Goal: Task Accomplishment & Management: Use online tool/utility

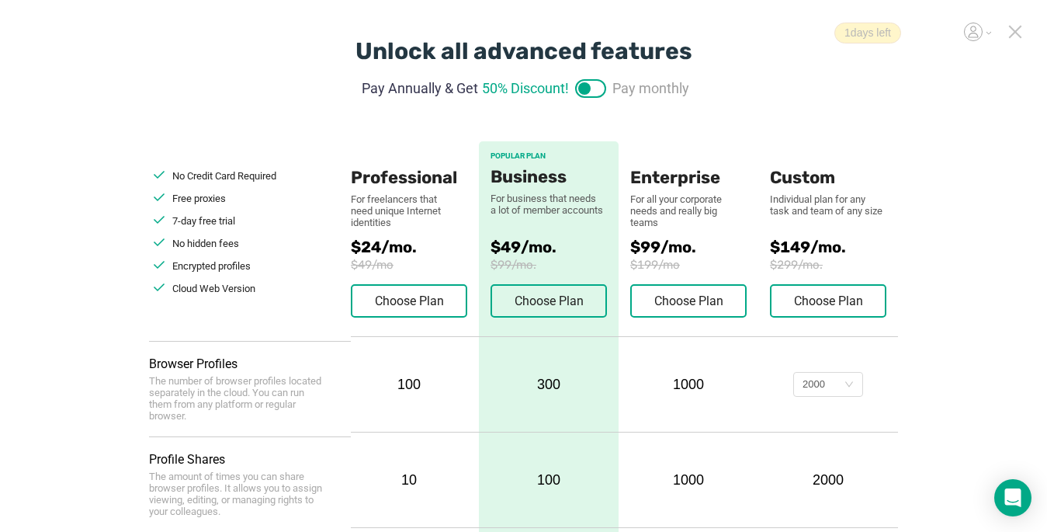
click at [769, 30] on icon at bounding box center [1015, 32] width 14 height 14
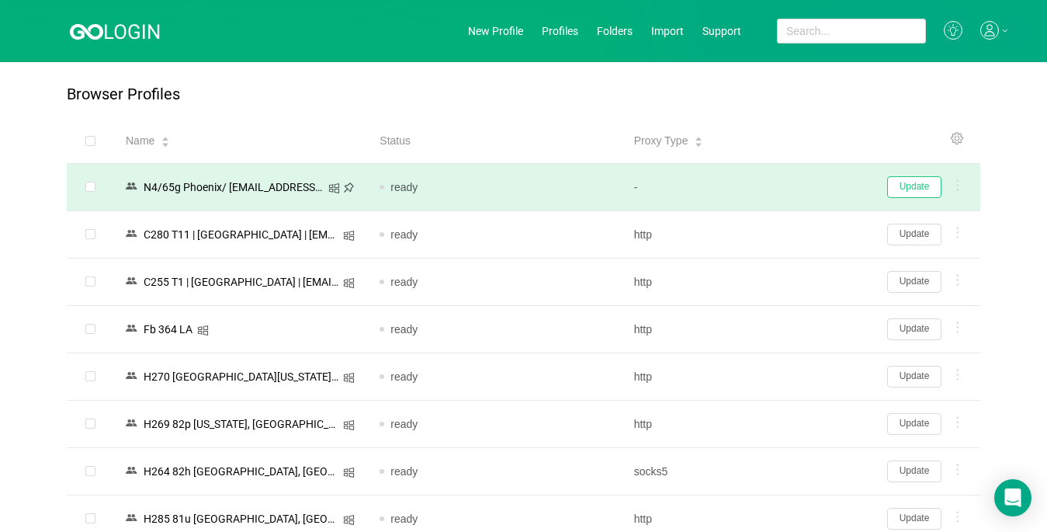
click at [769, 188] on button "Update" at bounding box center [914, 187] width 54 height 22
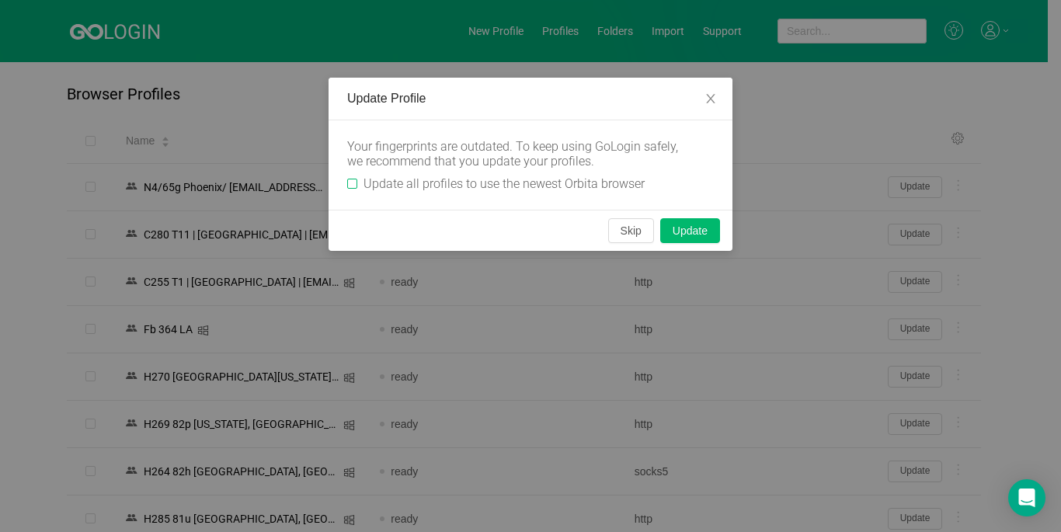
click at [352, 182] on input "Update all profiles to use the newest Orbita browser" at bounding box center [352, 184] width 10 height 10
checkbox input "true"
click at [636, 235] on button "Skip" at bounding box center [631, 230] width 46 height 25
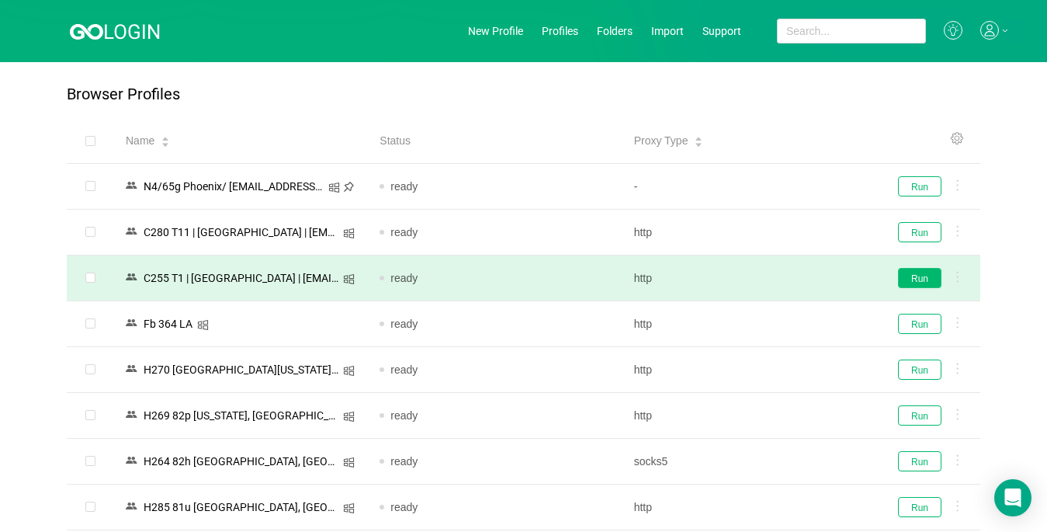
click at [769, 281] on button "Run" at bounding box center [919, 278] width 43 height 20
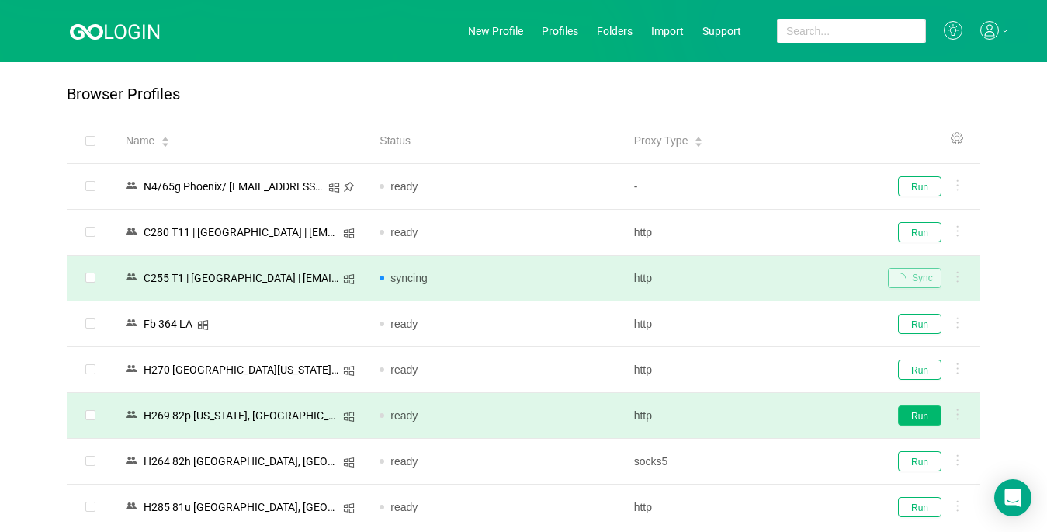
click at [769, 413] on button "Run" at bounding box center [919, 415] width 43 height 20
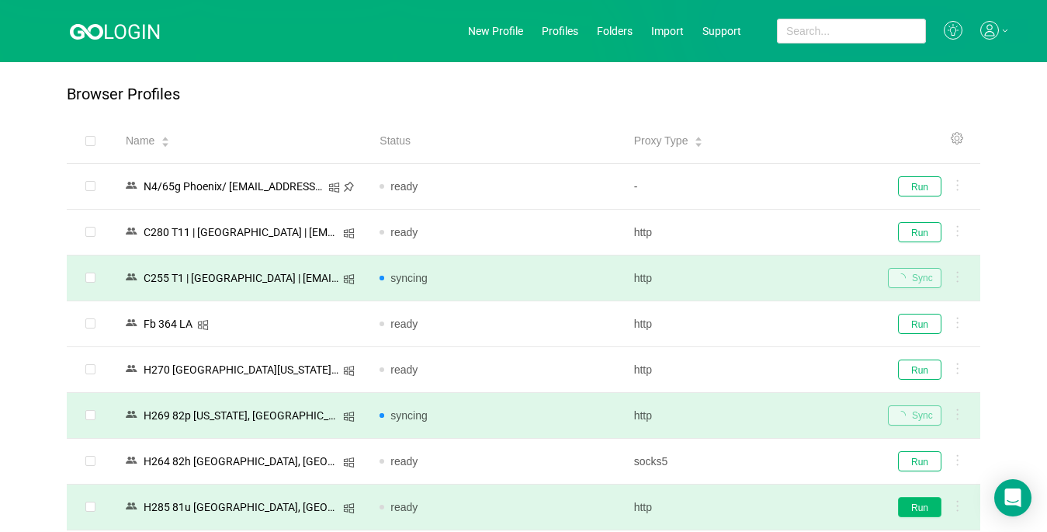
click at [769, 502] on button "Run" at bounding box center [919, 507] width 43 height 20
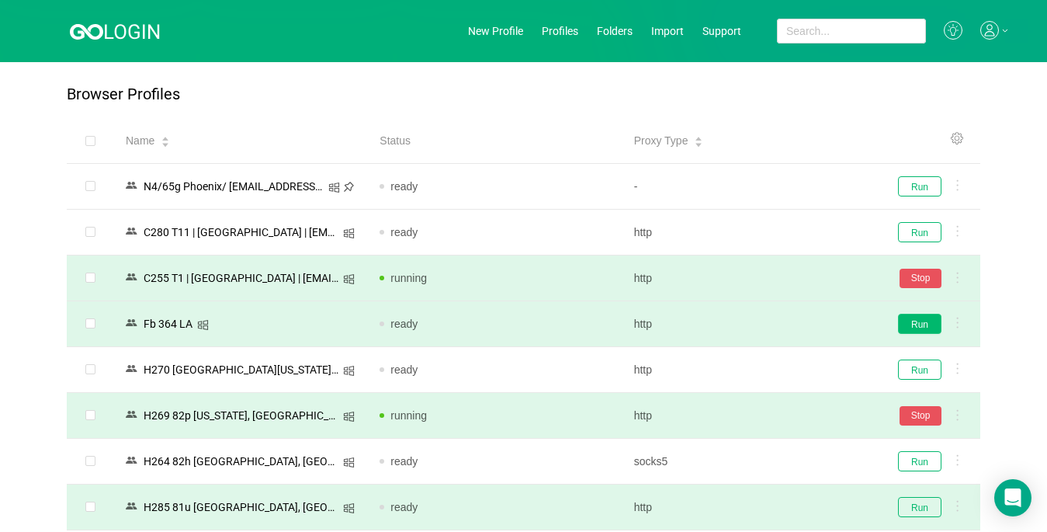
click at [769, 328] on button "Run" at bounding box center [919, 324] width 43 height 20
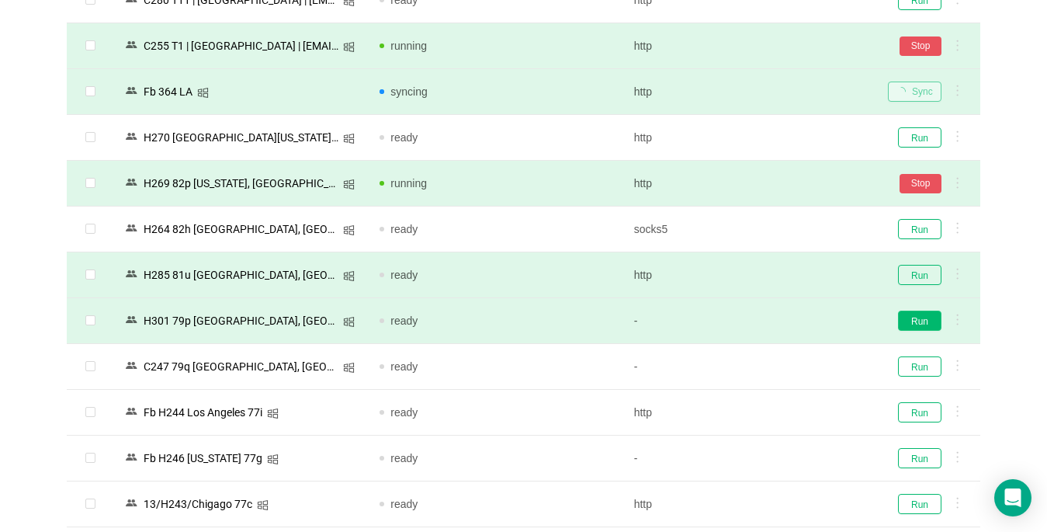
scroll to position [233, 0]
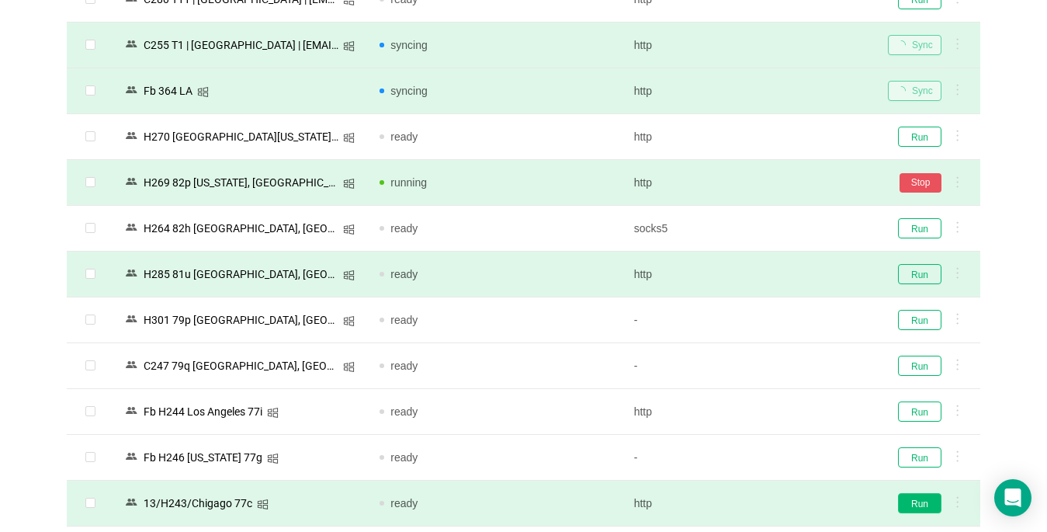
click at [769, 501] on button "Run" at bounding box center [919, 503] width 43 height 20
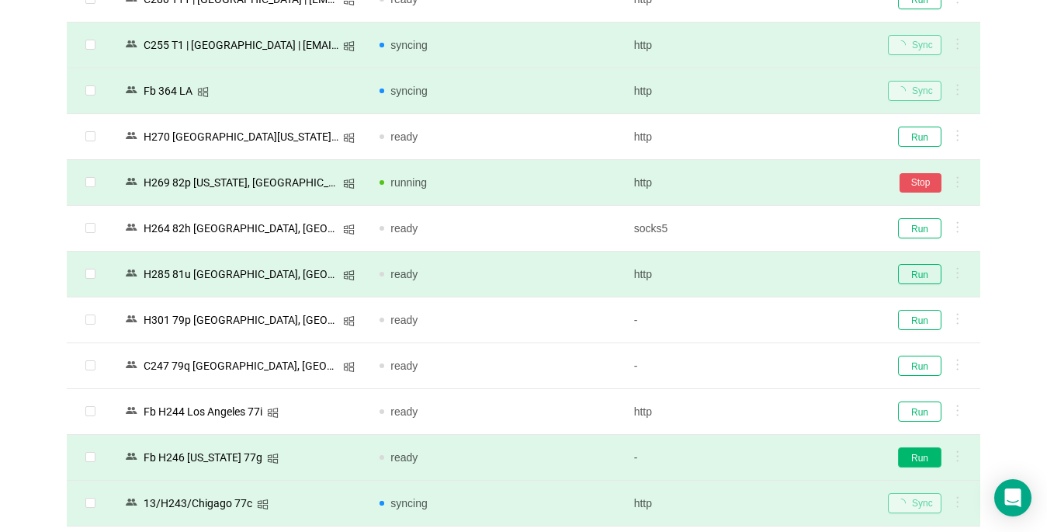
click at [769, 458] on button "Run" at bounding box center [919, 457] width 43 height 20
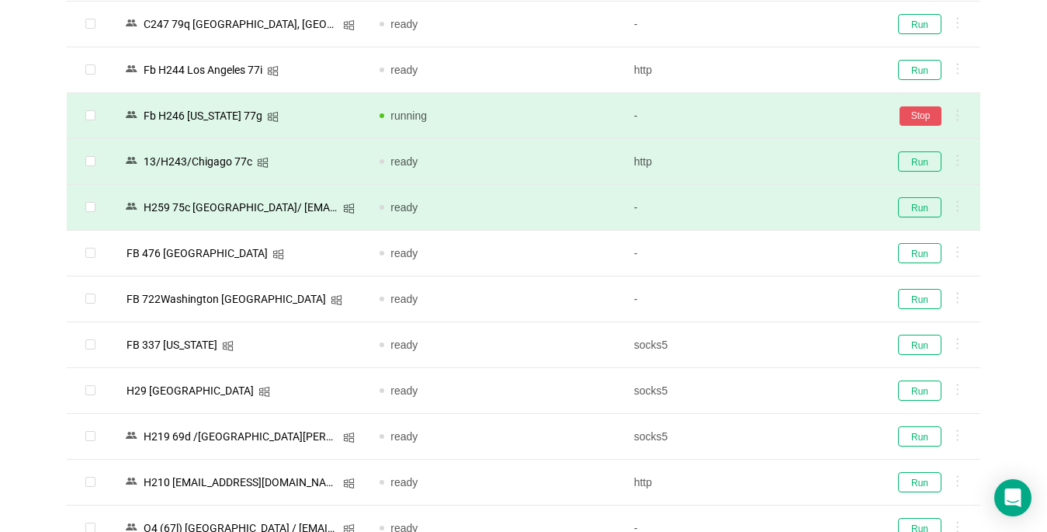
scroll to position [621, 0]
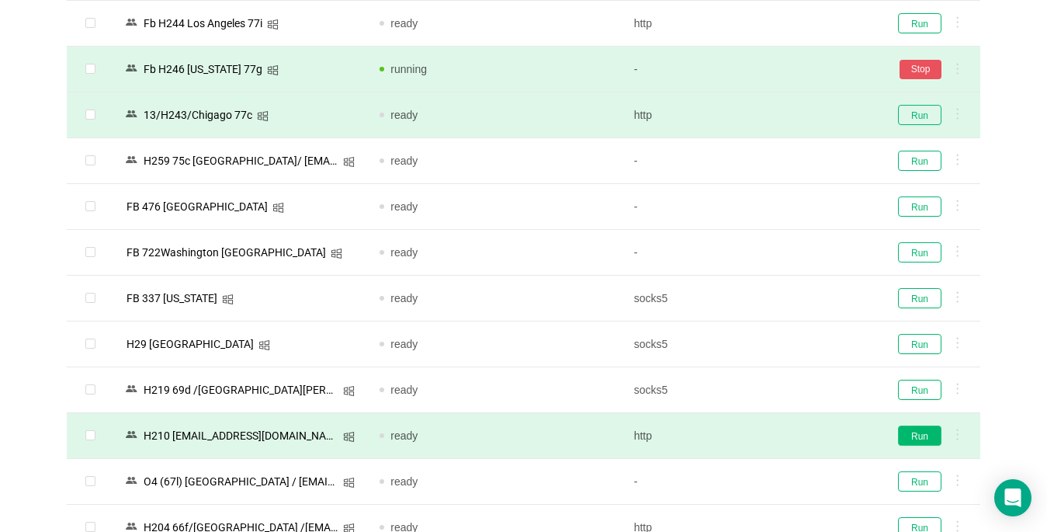
click at [769, 432] on button "Run" at bounding box center [919, 435] width 43 height 20
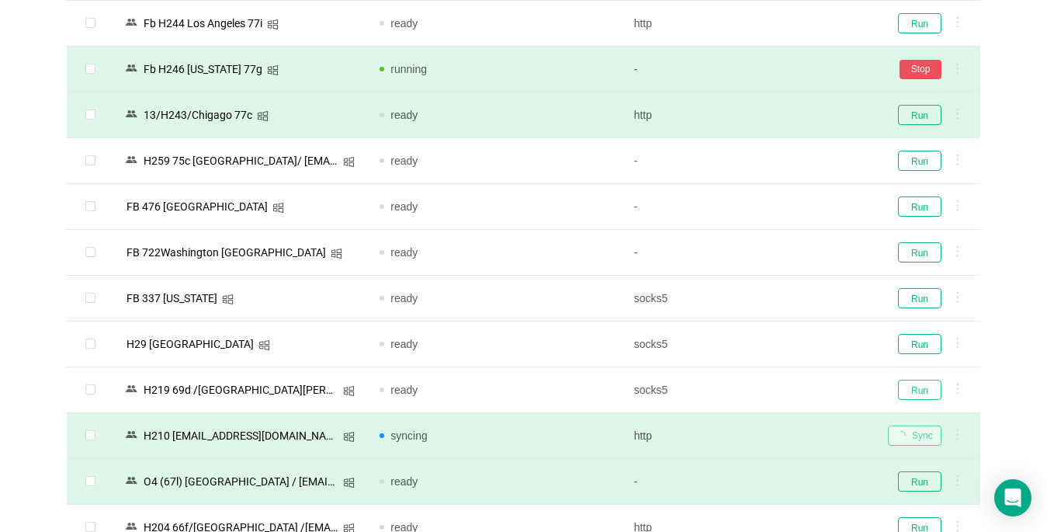
drag, startPoint x: 918, startPoint y: 388, endPoint x: 126, endPoint y: 459, distance: 795.0
click at [769, 387] on button "Run" at bounding box center [919, 390] width 43 height 20
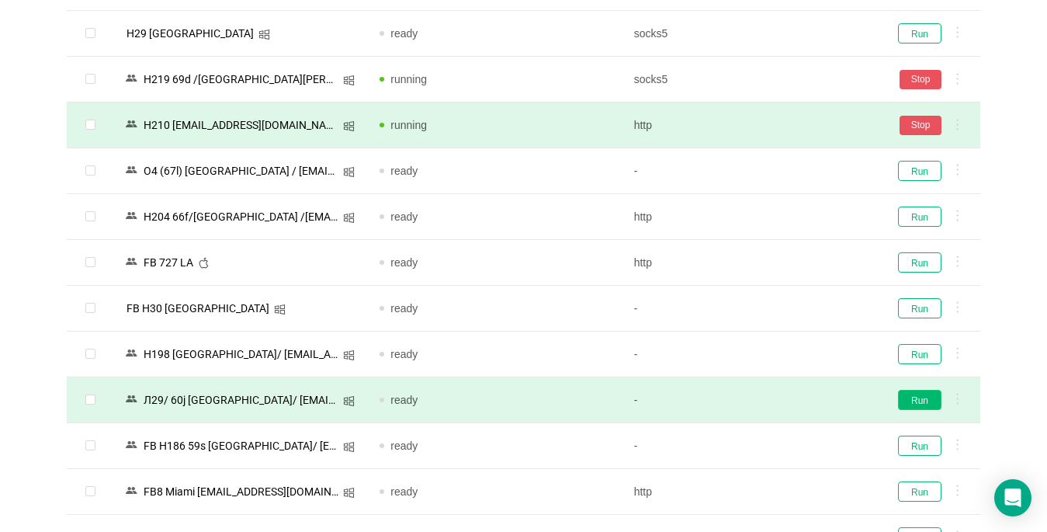
scroll to position [1066, 0]
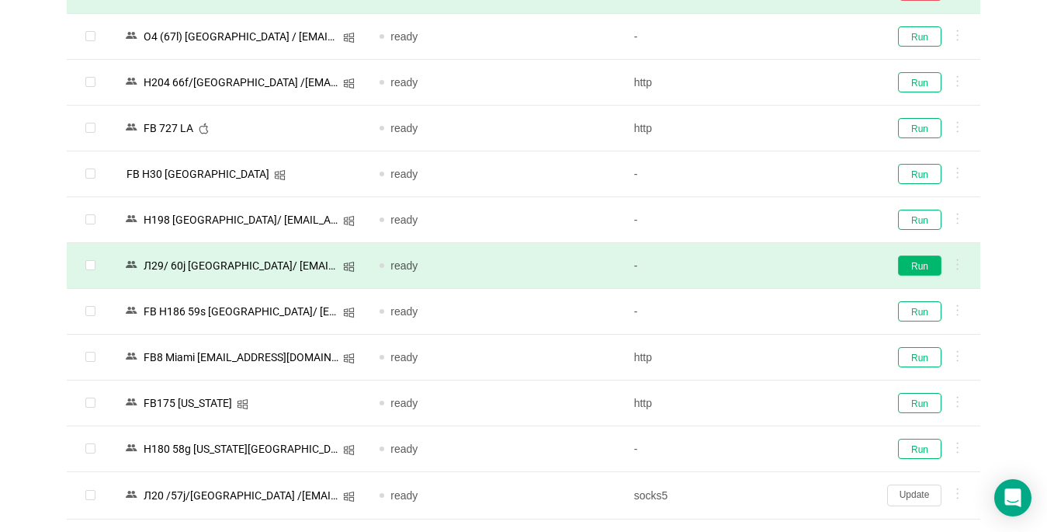
click at [769, 266] on button "Run" at bounding box center [919, 265] width 43 height 20
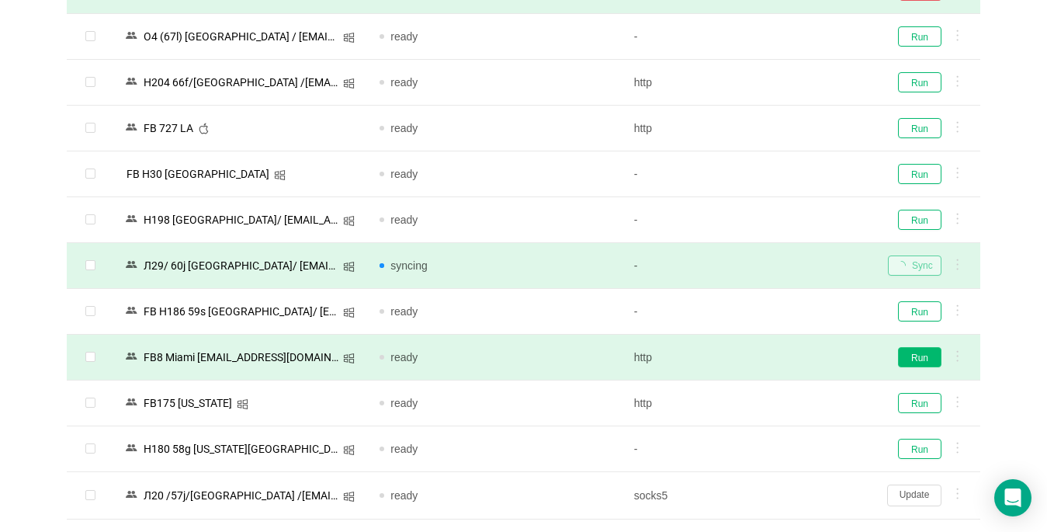
click at [769, 354] on button "Run" at bounding box center [919, 357] width 43 height 20
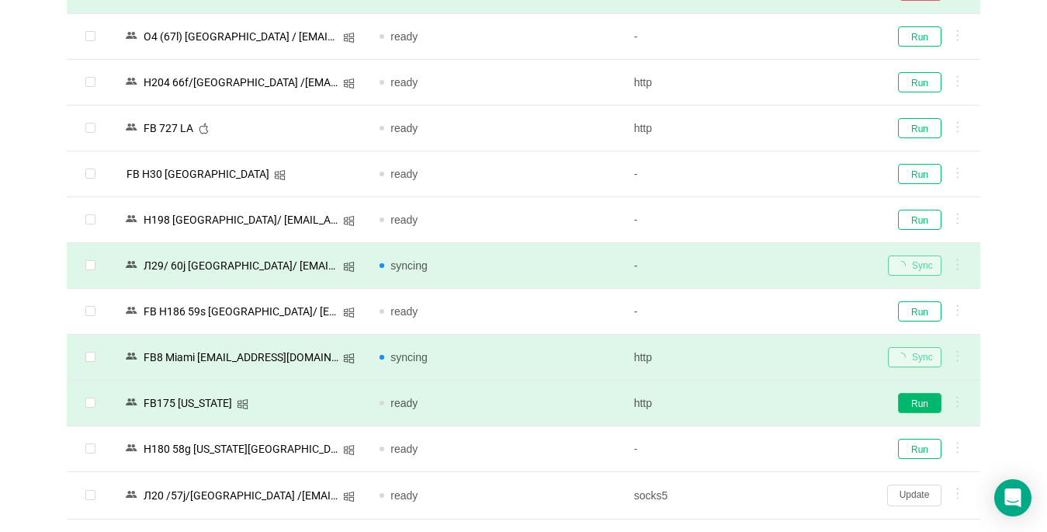
click at [769, 403] on button "Run" at bounding box center [919, 403] width 43 height 20
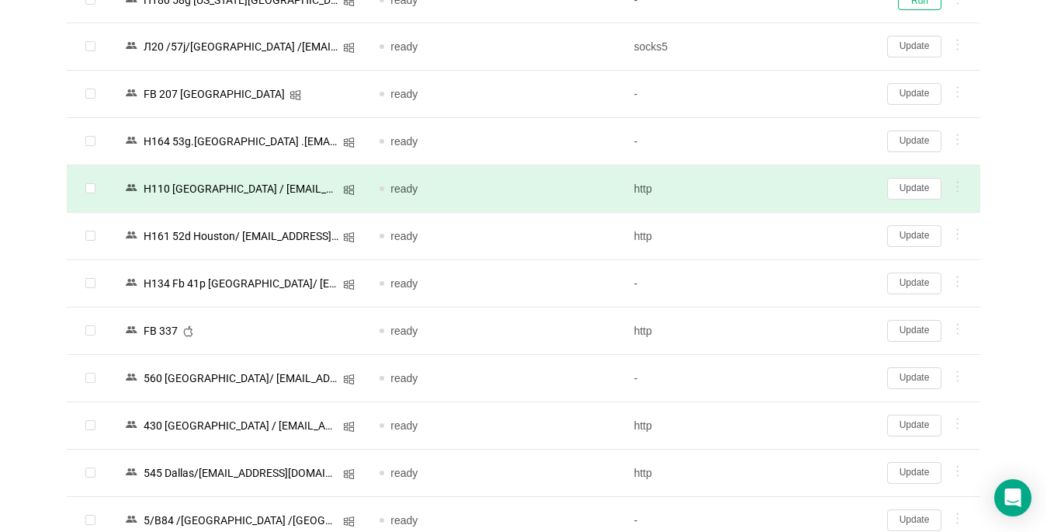
scroll to position [1532, 0]
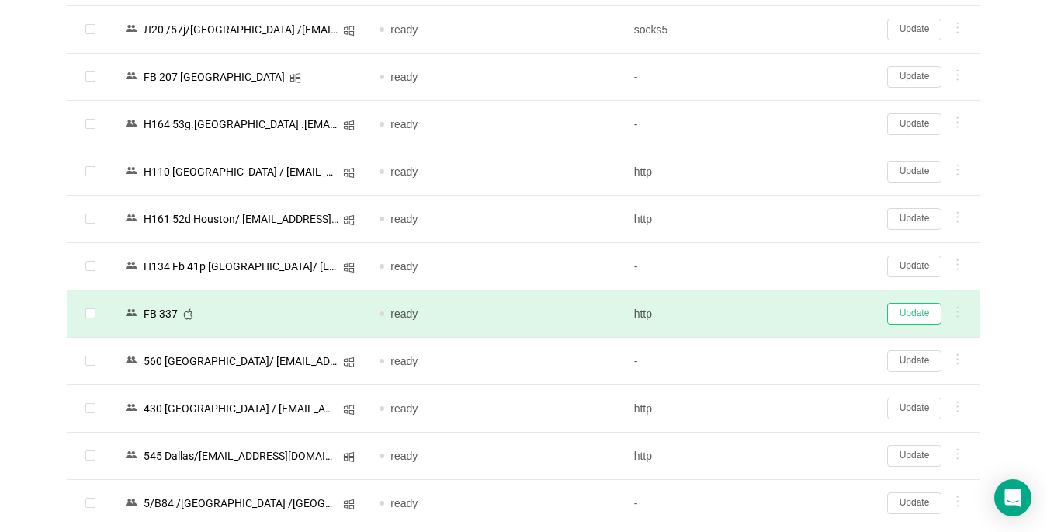
click at [769, 315] on button "Update" at bounding box center [914, 314] width 54 height 22
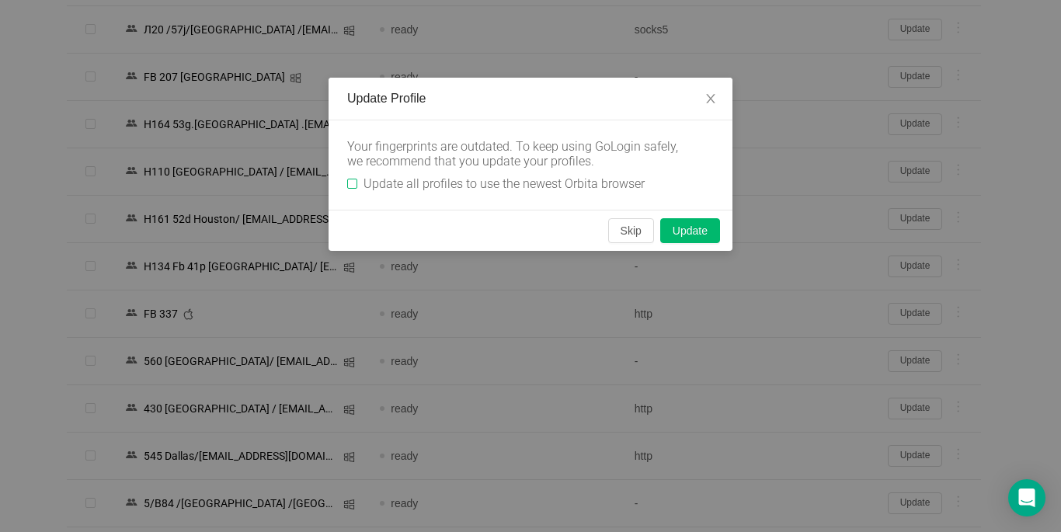
click at [349, 179] on input "Update all profiles to use the newest Orbita browser" at bounding box center [352, 184] width 10 height 10
checkbox input "true"
click at [632, 231] on button "Skip" at bounding box center [631, 230] width 46 height 25
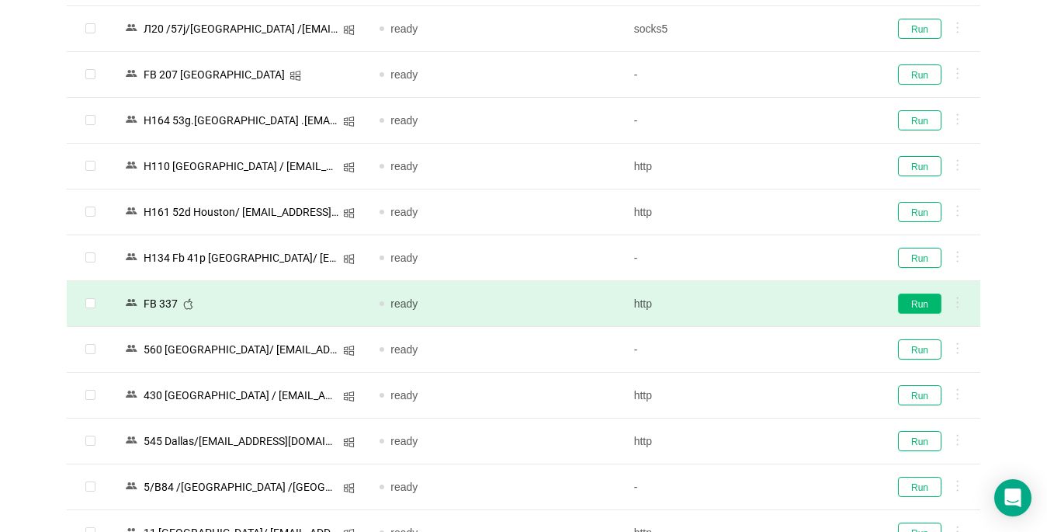
click at [769, 306] on button "Run" at bounding box center [919, 303] width 43 height 20
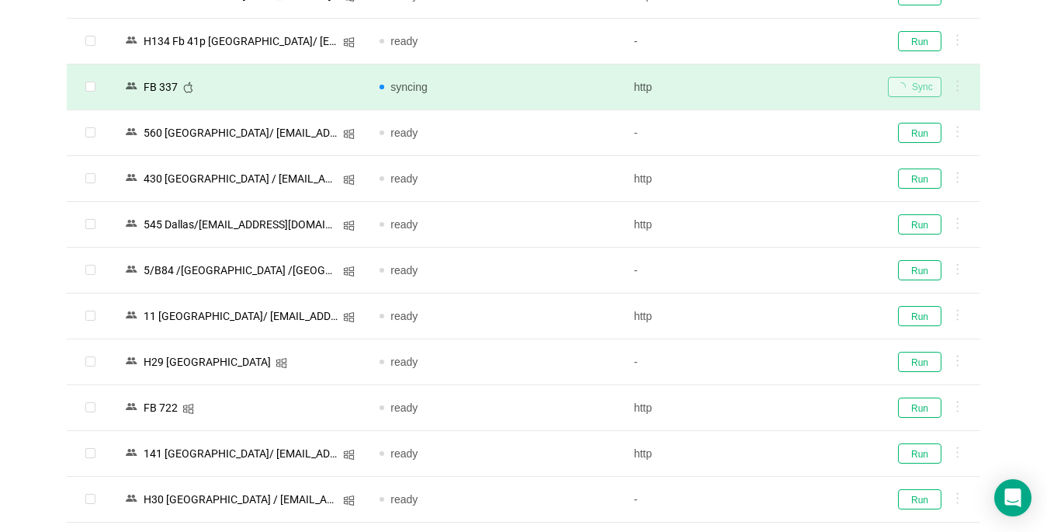
scroll to position [1765, 0]
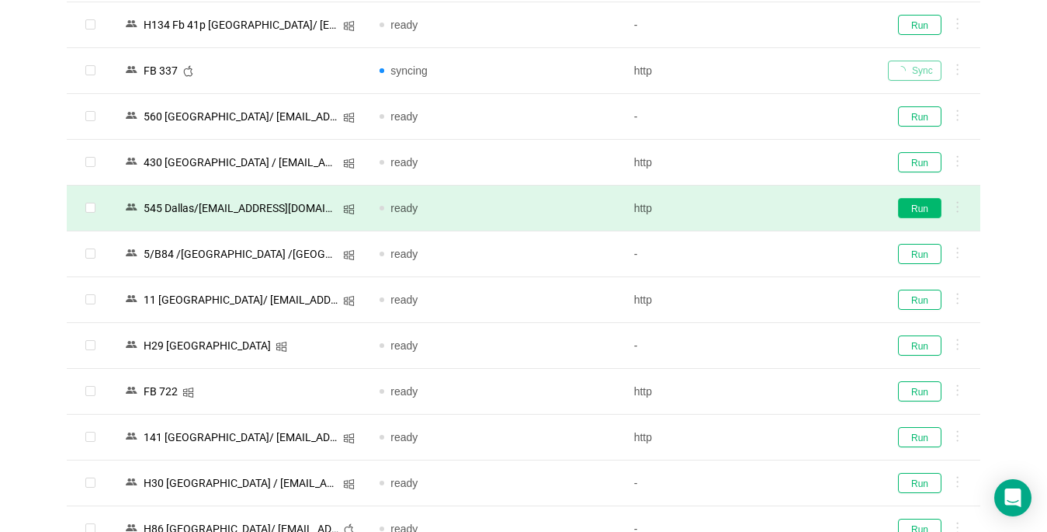
click at [769, 211] on button "Run" at bounding box center [919, 208] width 43 height 20
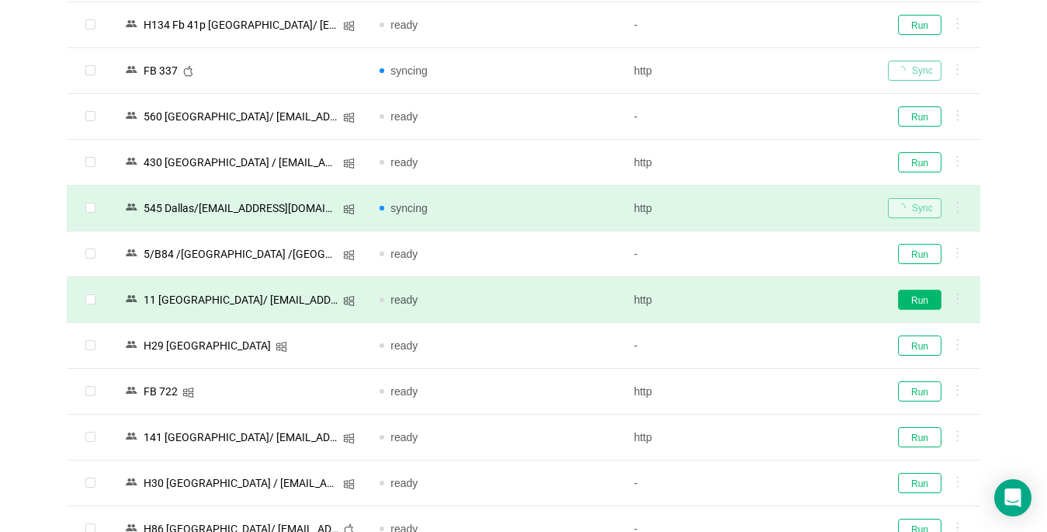
click at [769, 301] on button "Run" at bounding box center [919, 300] width 43 height 20
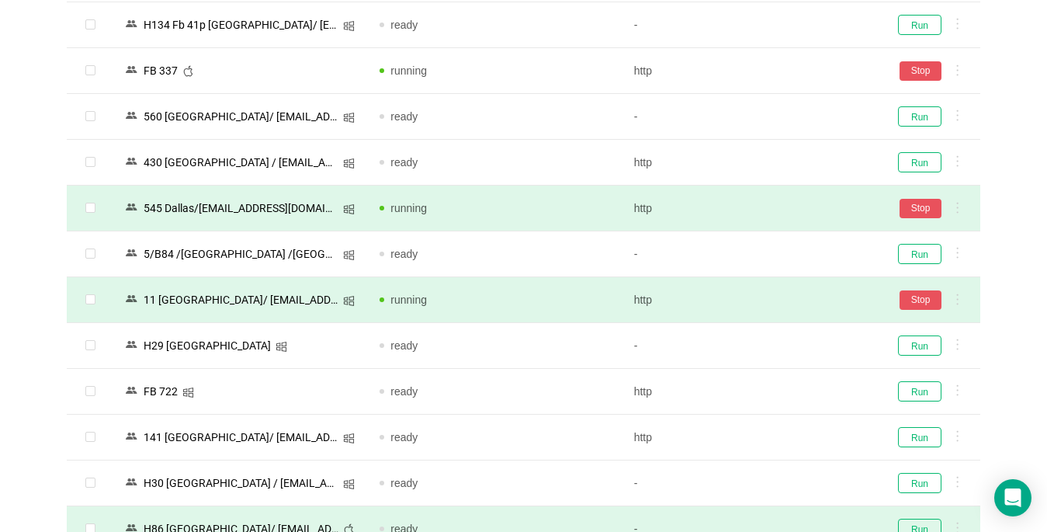
scroll to position [1998, 0]
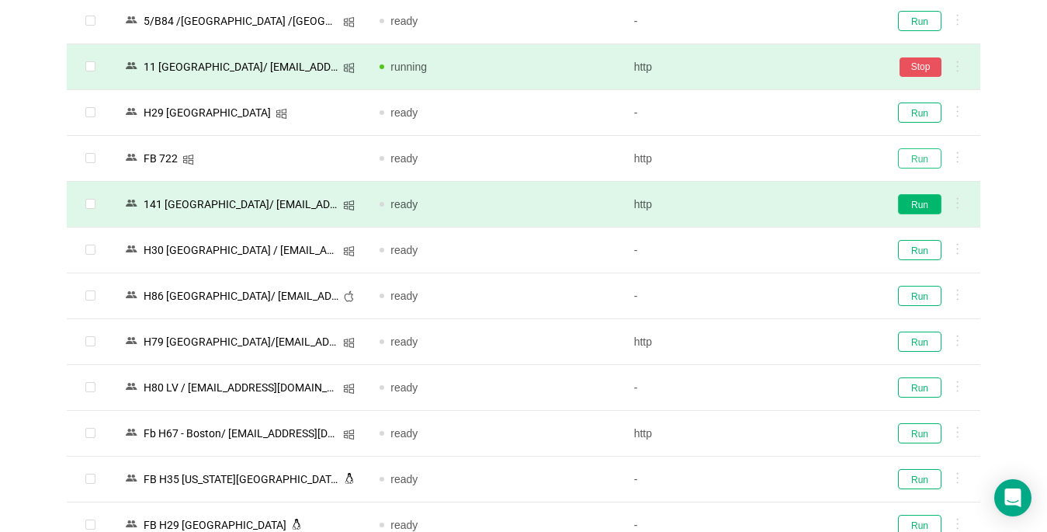
click at [769, 158] on button "Run" at bounding box center [919, 158] width 43 height 20
click at [769, 203] on button "Run" at bounding box center [919, 204] width 43 height 20
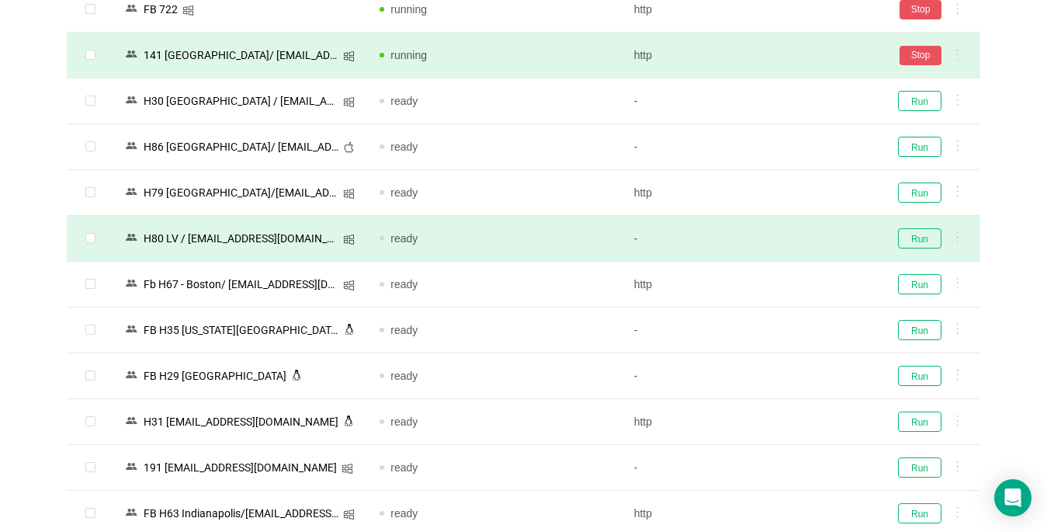
scroll to position [2153, 0]
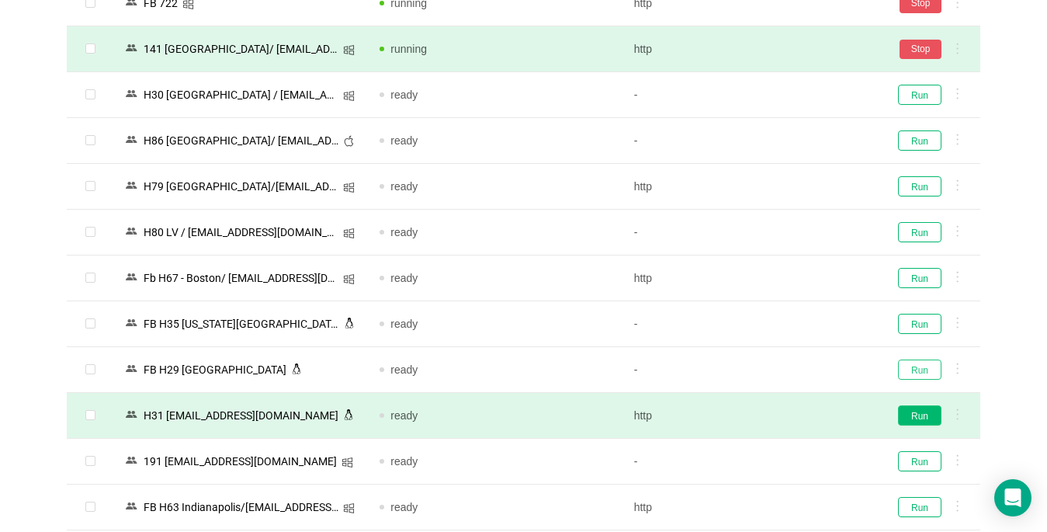
click at [769, 370] on button "Run" at bounding box center [919, 369] width 43 height 20
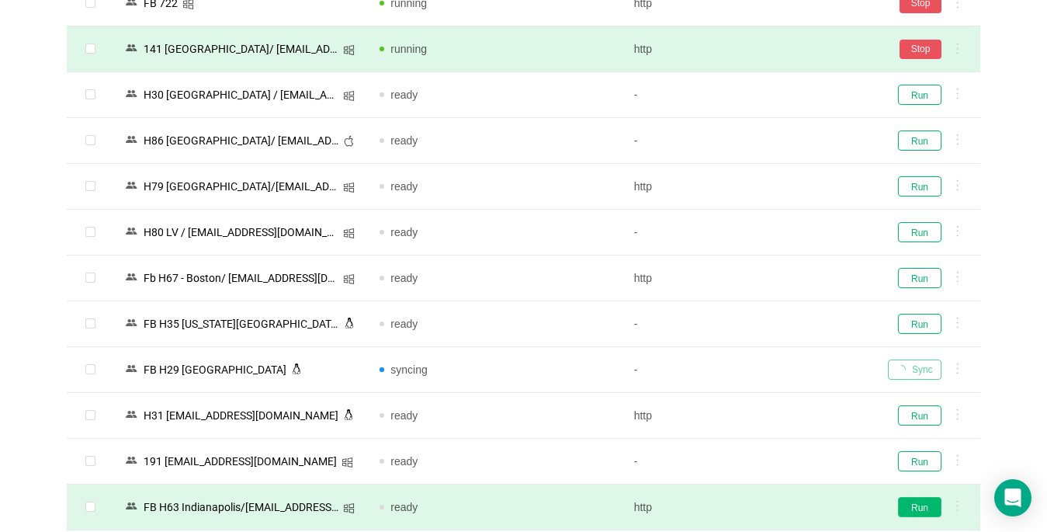
click at [769, 507] on button "Run" at bounding box center [919, 507] width 43 height 20
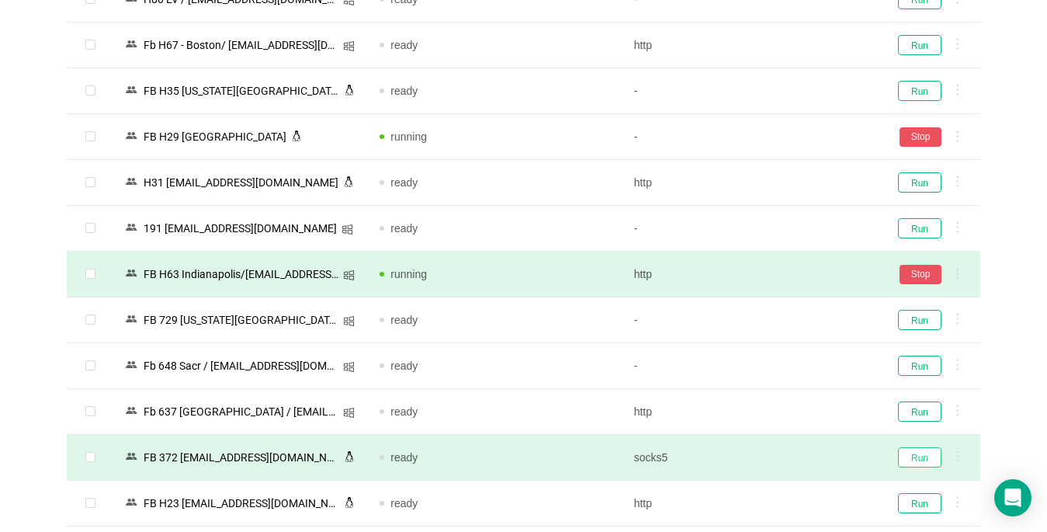
click at [769, 459] on button "Run" at bounding box center [919, 457] width 43 height 20
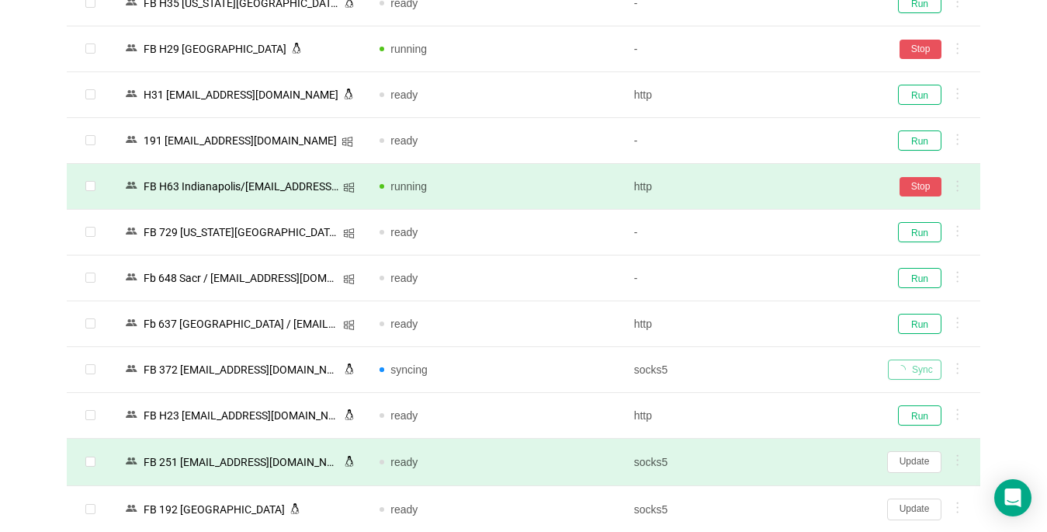
scroll to position [2619, 0]
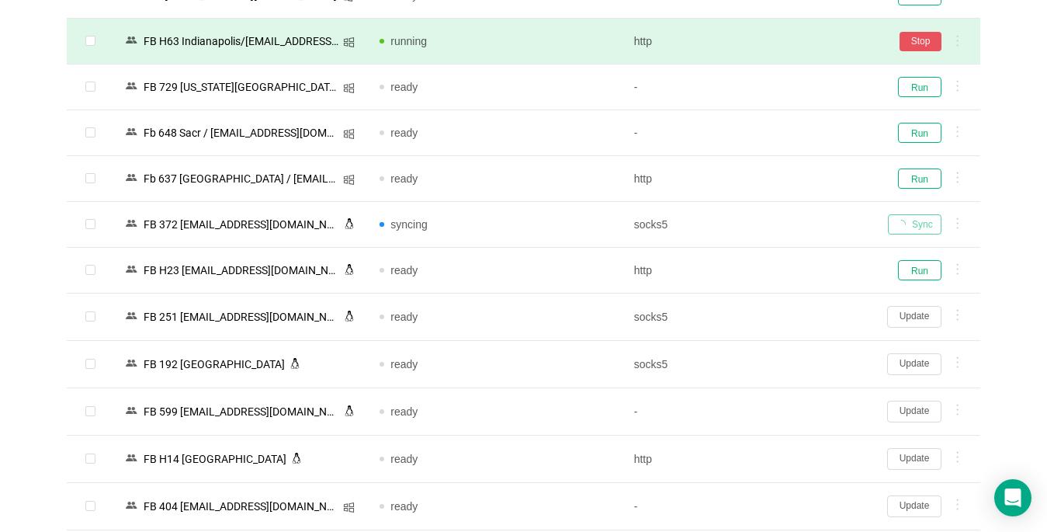
click at [769, 320] on button "Update" at bounding box center [914, 317] width 54 height 22
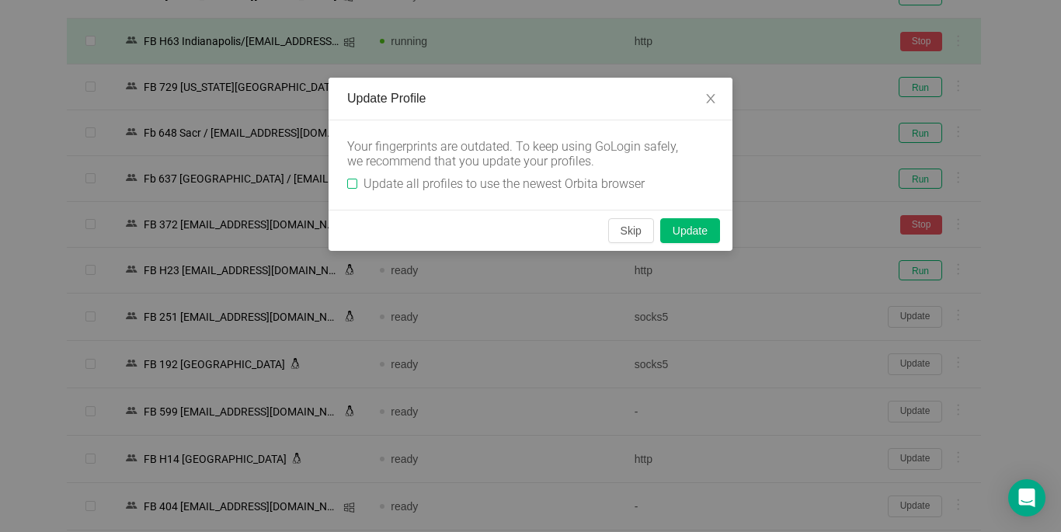
click at [353, 182] on input "Update all profiles to use the newest Orbita browser" at bounding box center [352, 184] width 10 height 10
checkbox input "true"
click at [632, 233] on button "Skip" at bounding box center [631, 230] width 46 height 25
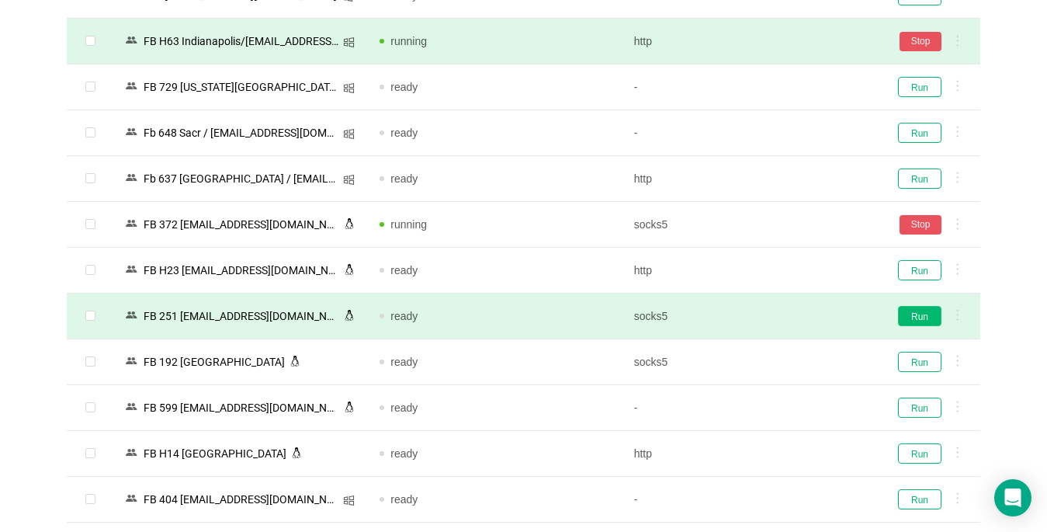
click at [769, 318] on button "Run" at bounding box center [919, 316] width 43 height 20
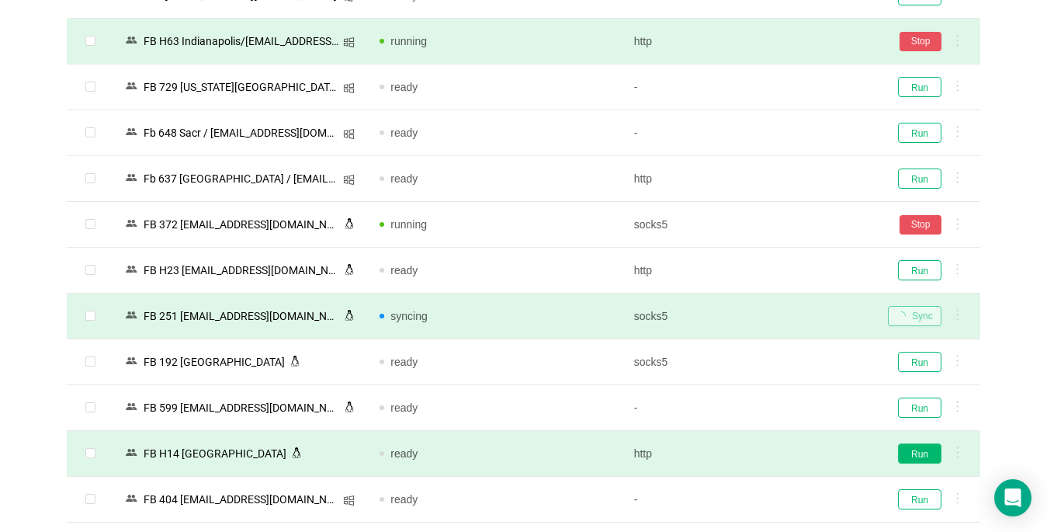
click at [769, 449] on button "Run" at bounding box center [919, 453] width 43 height 20
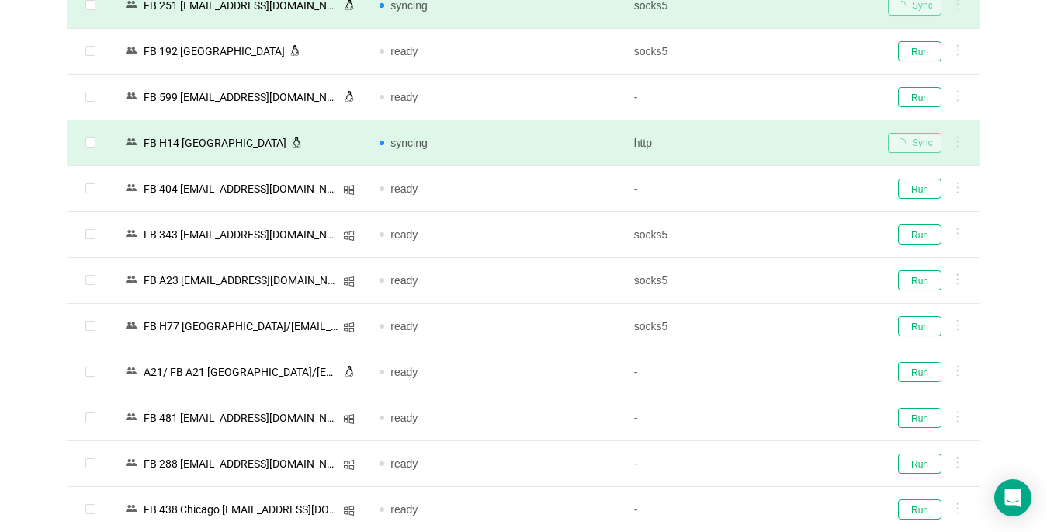
scroll to position [3085, 0]
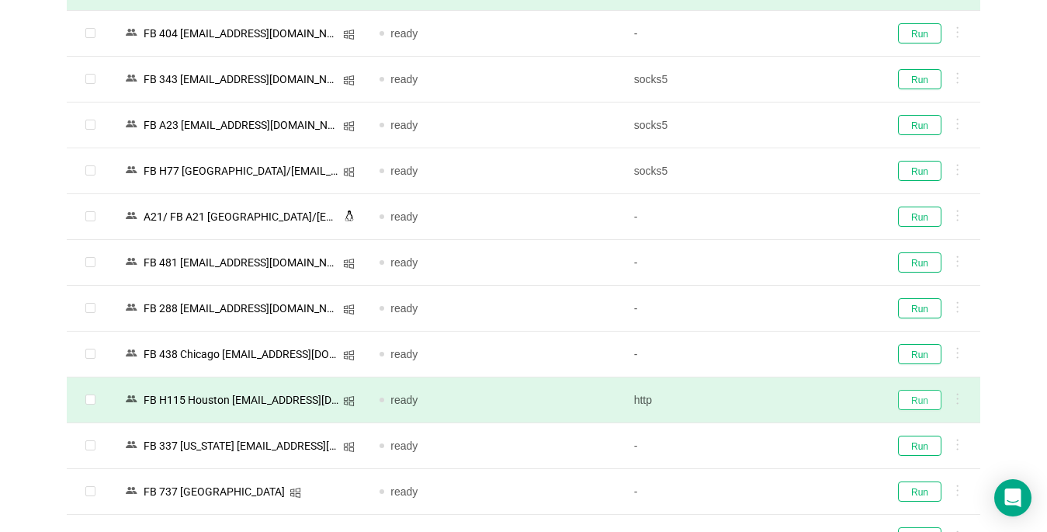
click at [769, 397] on button "Run" at bounding box center [919, 400] width 43 height 20
